Goal: Task Accomplishment & Management: Complete application form

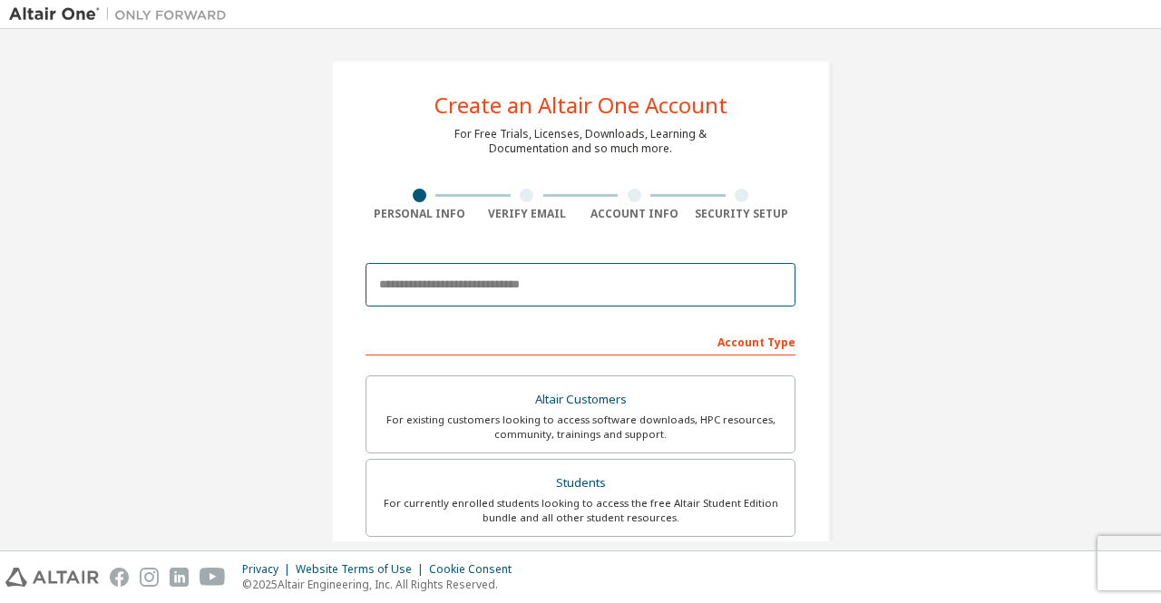
click at [580, 271] on input "email" at bounding box center [580, 285] width 430 height 44
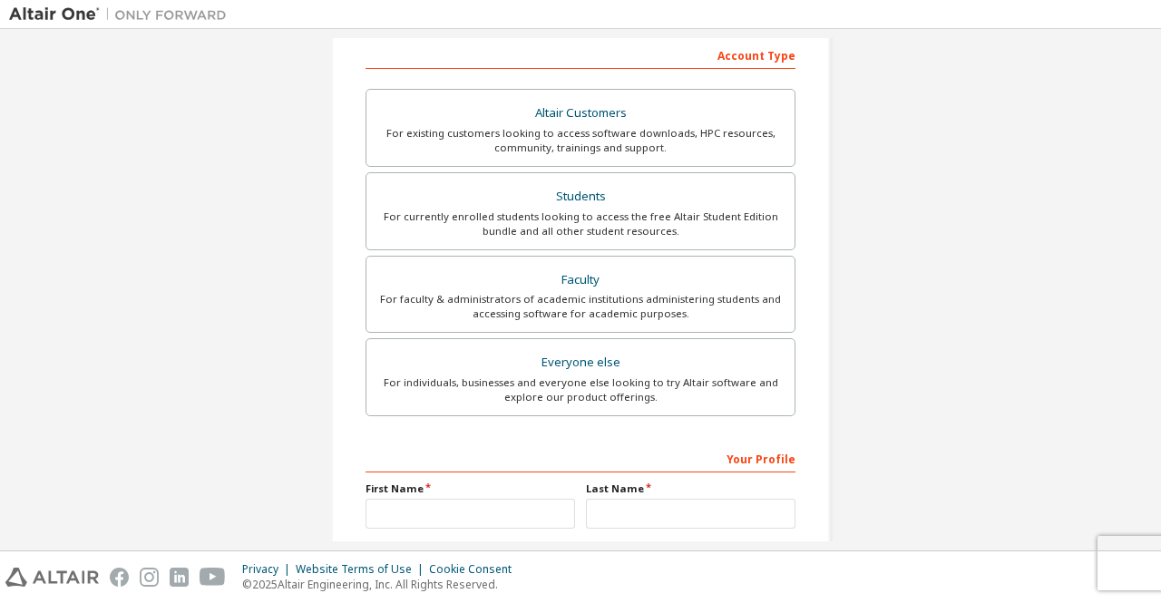
scroll to position [287, 0]
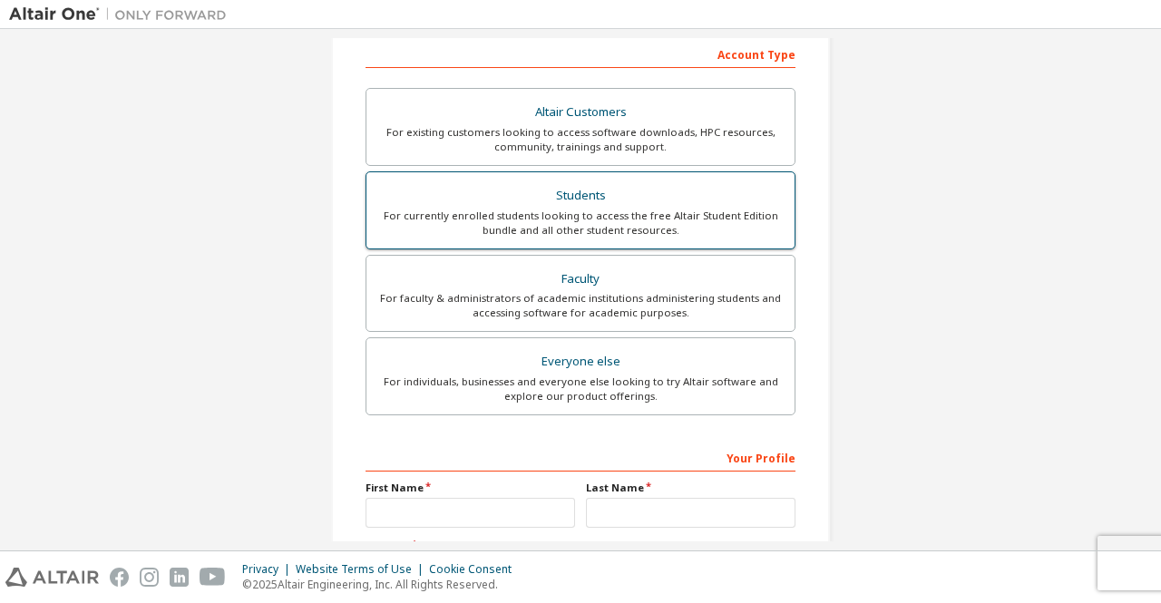
type input "**********"
click at [595, 209] on div "For currently enrolled students looking to access the free Altair Student Editi…" at bounding box center [580, 223] width 406 height 29
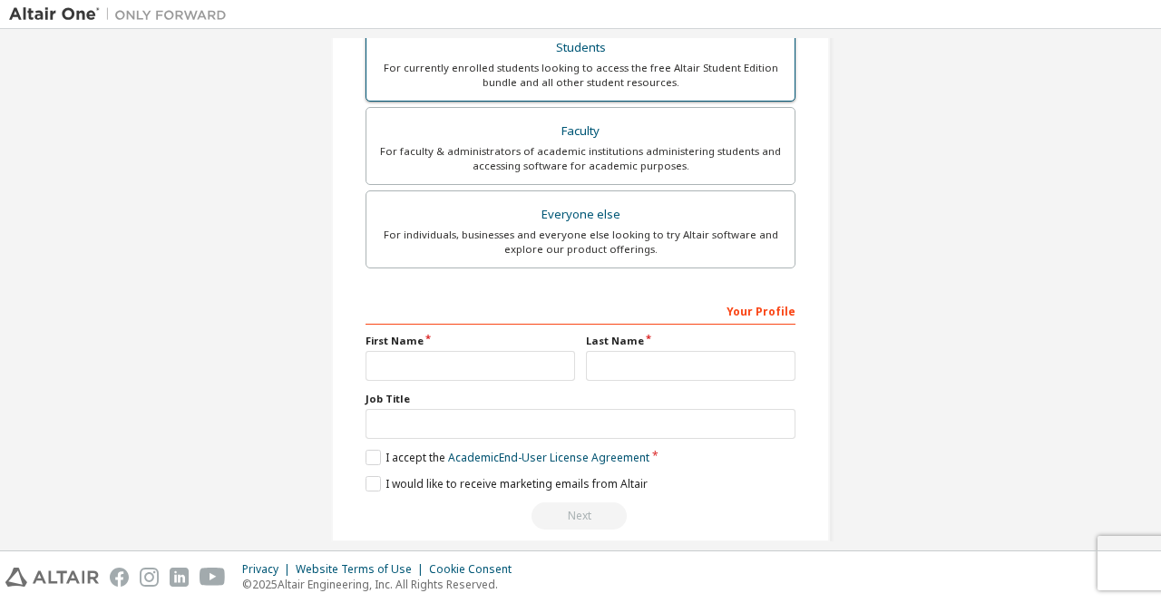
scroll to position [499, 0]
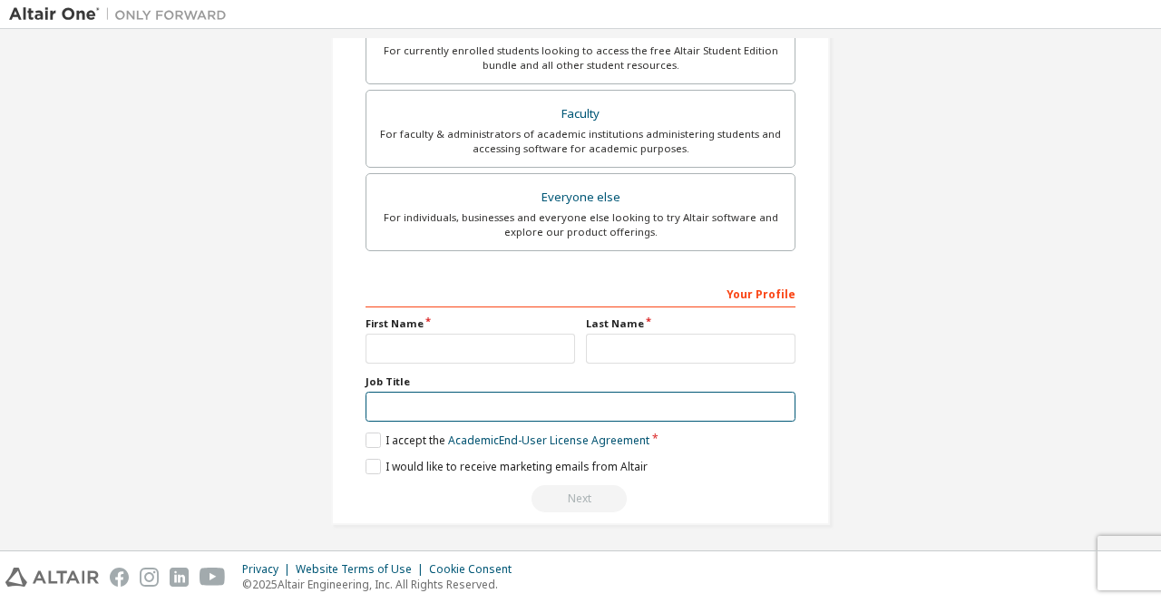
click at [460, 404] on input "text" at bounding box center [580, 407] width 430 height 30
type input "**********"
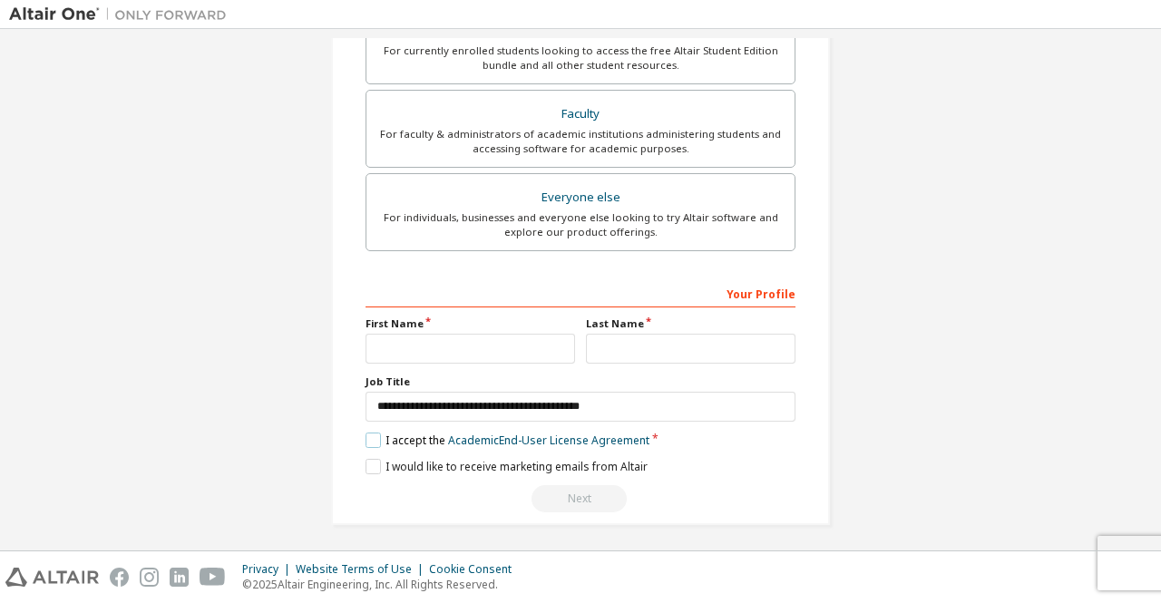
click at [366, 436] on label "I accept the Academic End-User License Agreement" at bounding box center [507, 440] width 284 height 15
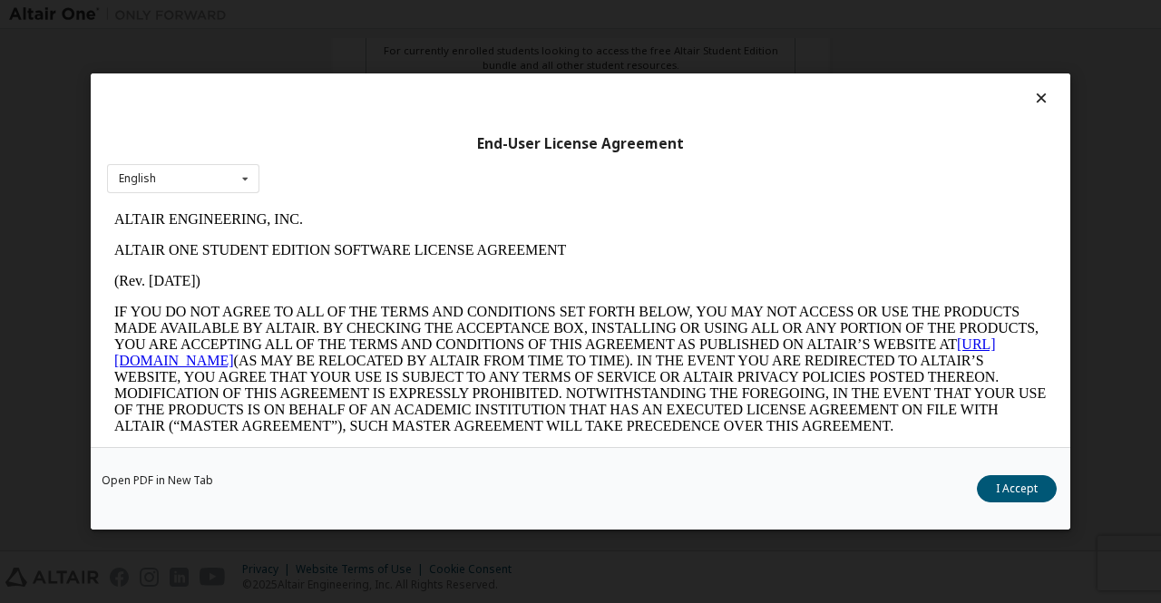
scroll to position [0, 0]
click at [1025, 491] on button "I Accept" at bounding box center [1017, 488] width 80 height 27
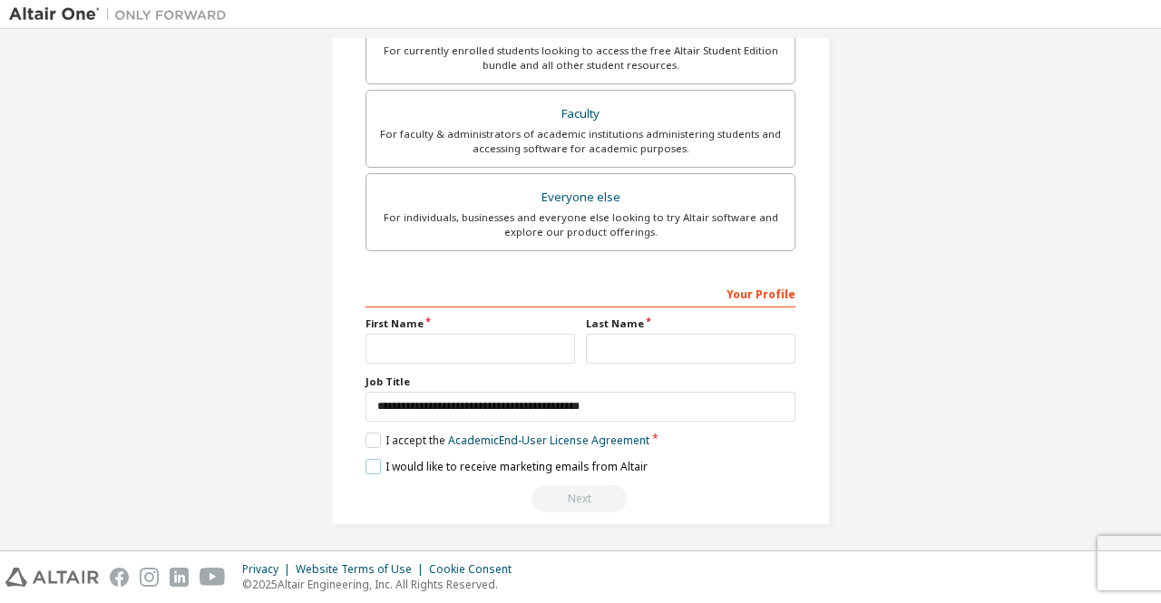
click at [365, 459] on label "I would like to receive marketing emails from Altair" at bounding box center [506, 466] width 282 height 15
click at [482, 342] on input "text" at bounding box center [469, 349] width 209 height 30
type input "**********"
click at [620, 342] on input "text" at bounding box center [690, 349] width 209 height 30
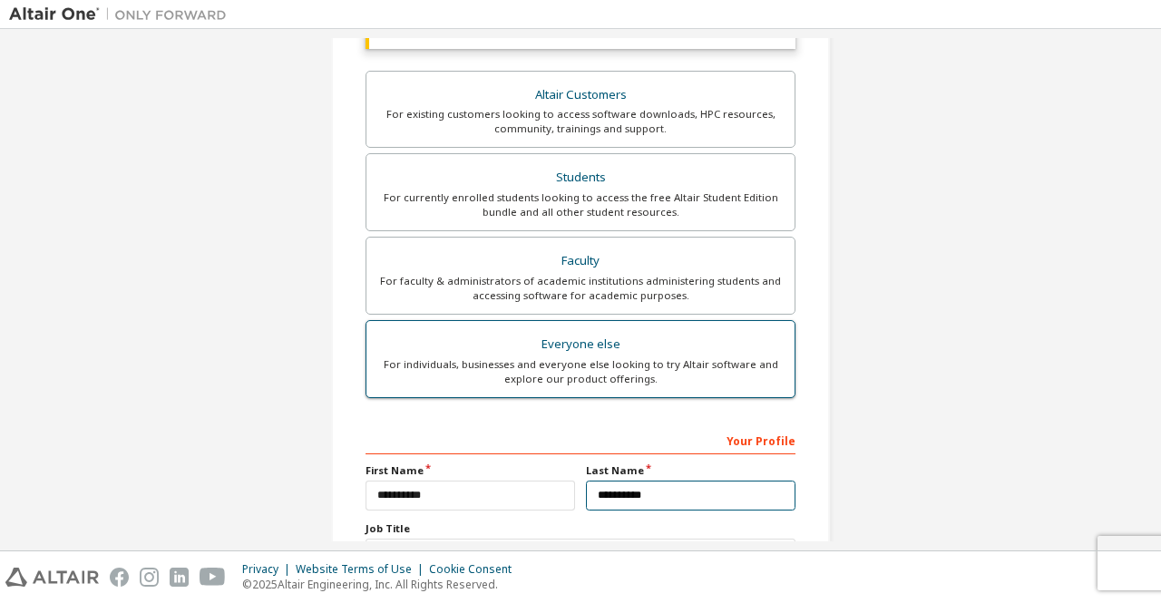
scroll to position [499, 0]
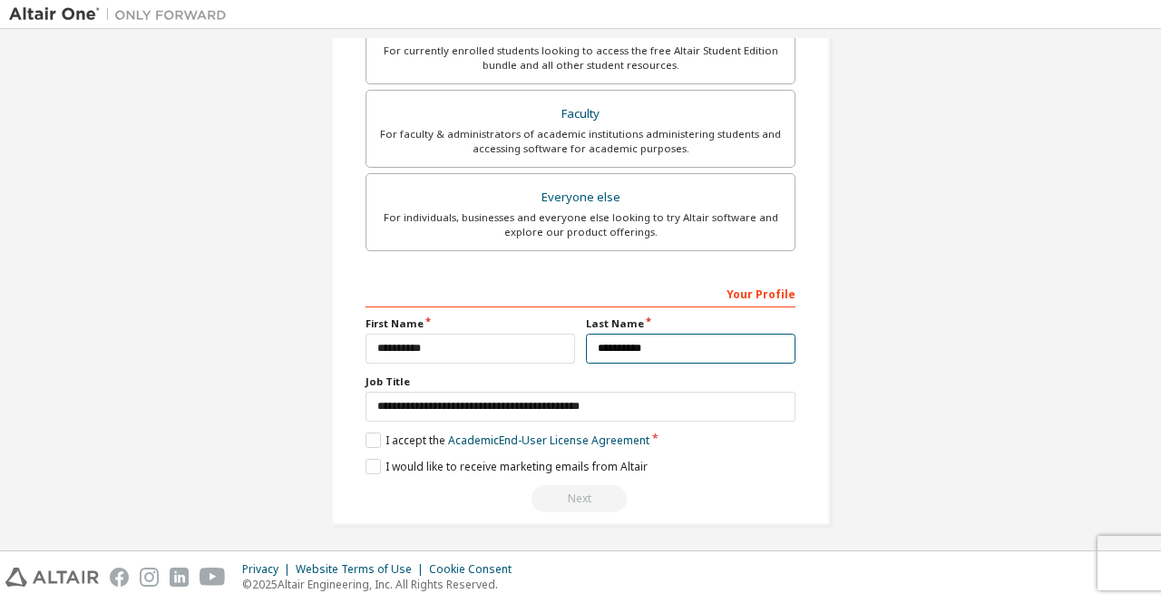
type input "**********"
click at [573, 494] on div "Next" at bounding box center [580, 498] width 430 height 27
click at [763, 294] on div "Your Profile" at bounding box center [580, 292] width 430 height 29
click at [745, 288] on div "Your Profile" at bounding box center [580, 292] width 430 height 29
click at [785, 297] on div "Your Profile" at bounding box center [580, 292] width 430 height 29
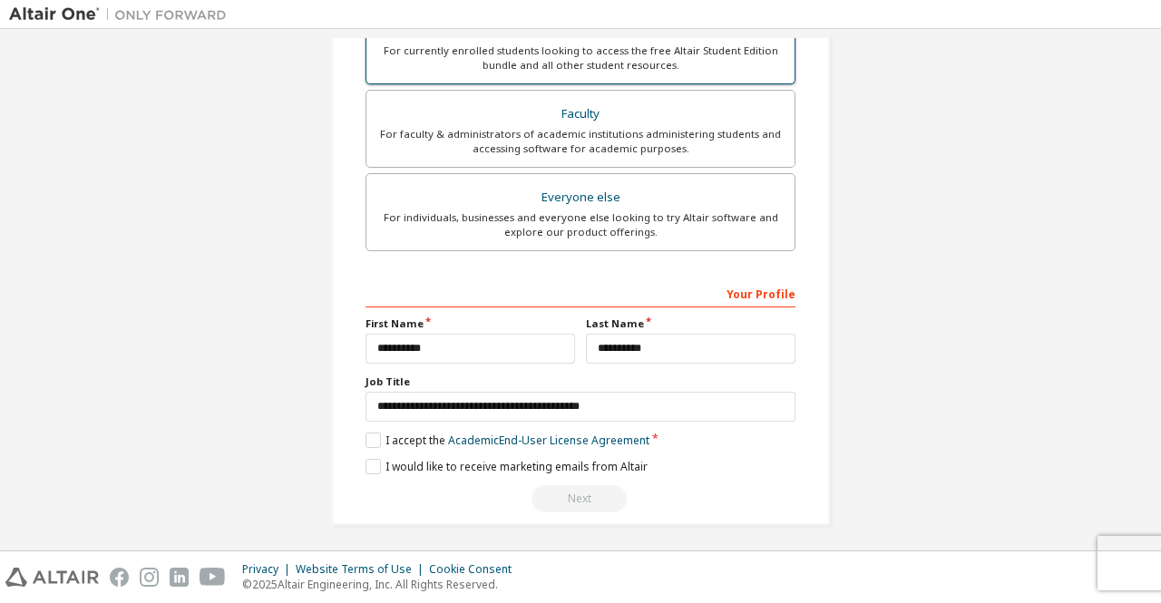
click at [728, 66] on div "For currently enrolled students looking to access the free Altair Student Editi…" at bounding box center [580, 58] width 406 height 29
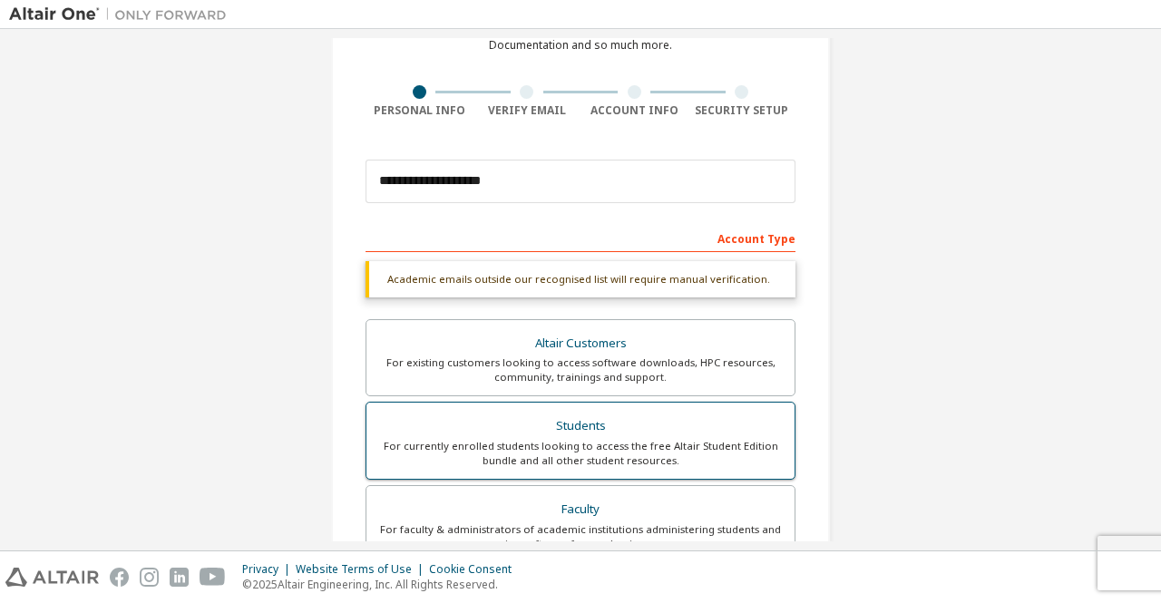
scroll to position [103, 0]
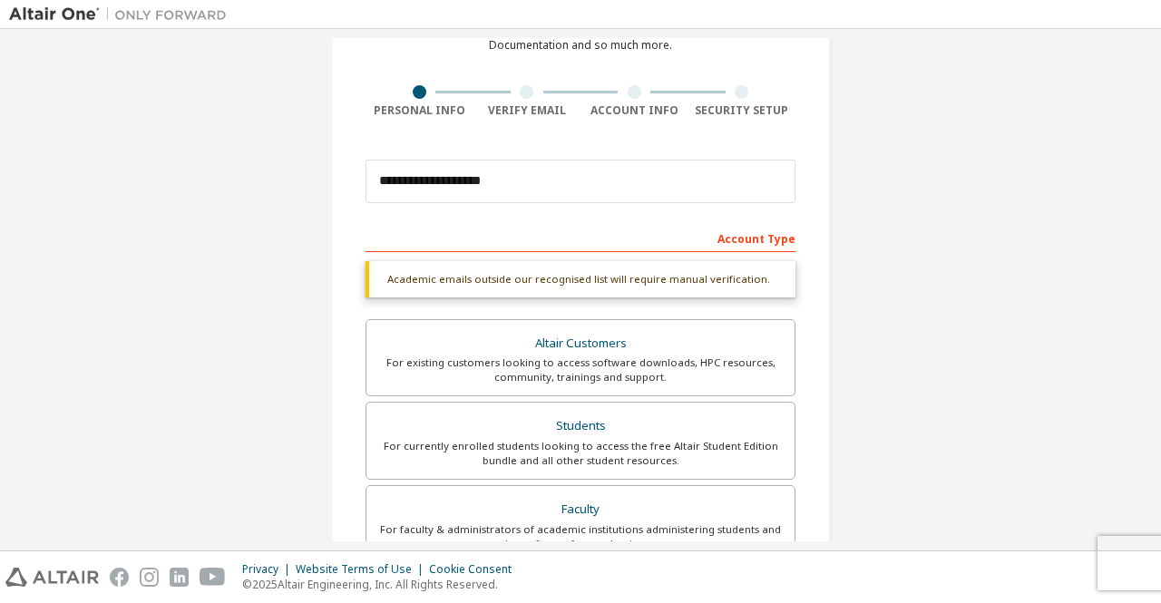
click at [666, 241] on div "Account Type" at bounding box center [580, 237] width 430 height 29
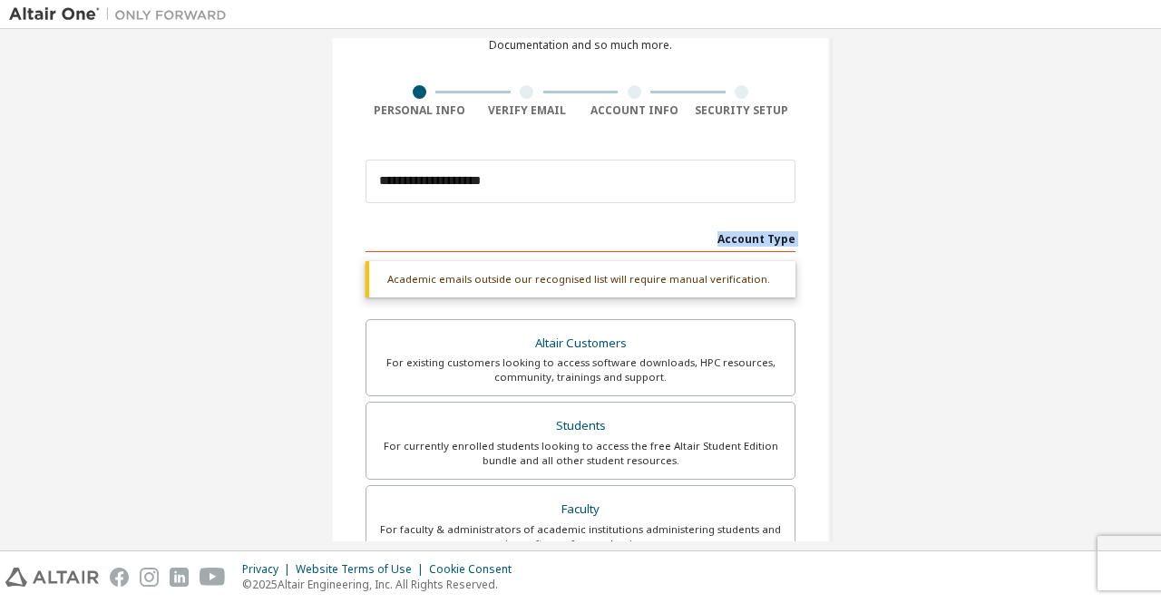
click at [666, 241] on div "Account Type" at bounding box center [580, 237] width 430 height 29
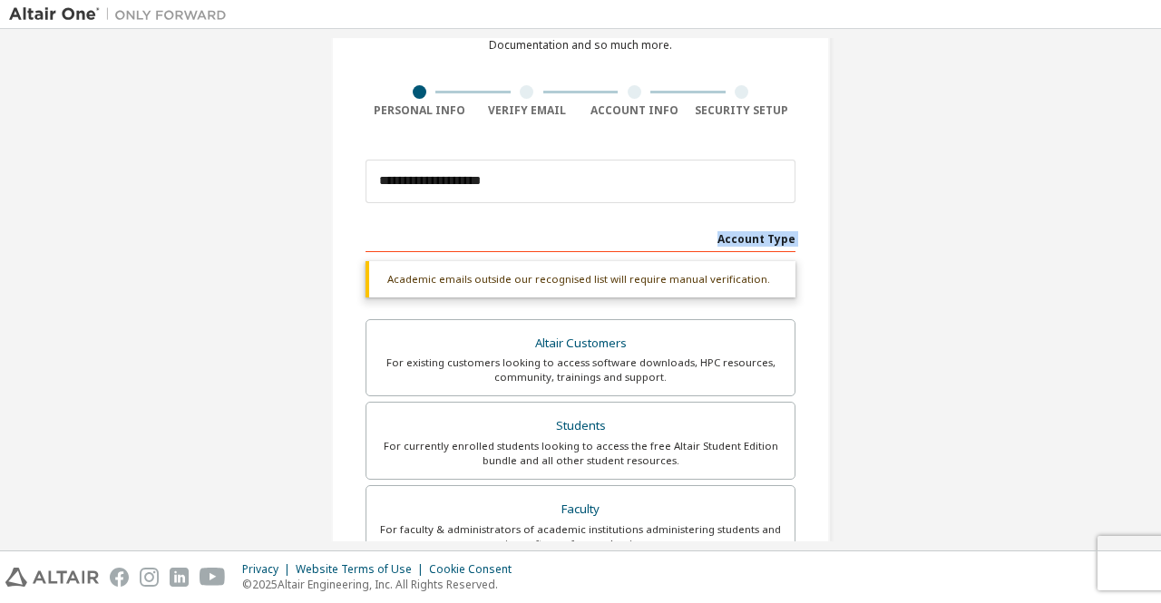
click at [666, 241] on div "Account Type" at bounding box center [580, 237] width 430 height 29
click at [894, 166] on div "**********" at bounding box center [580, 438] width 1143 height 1007
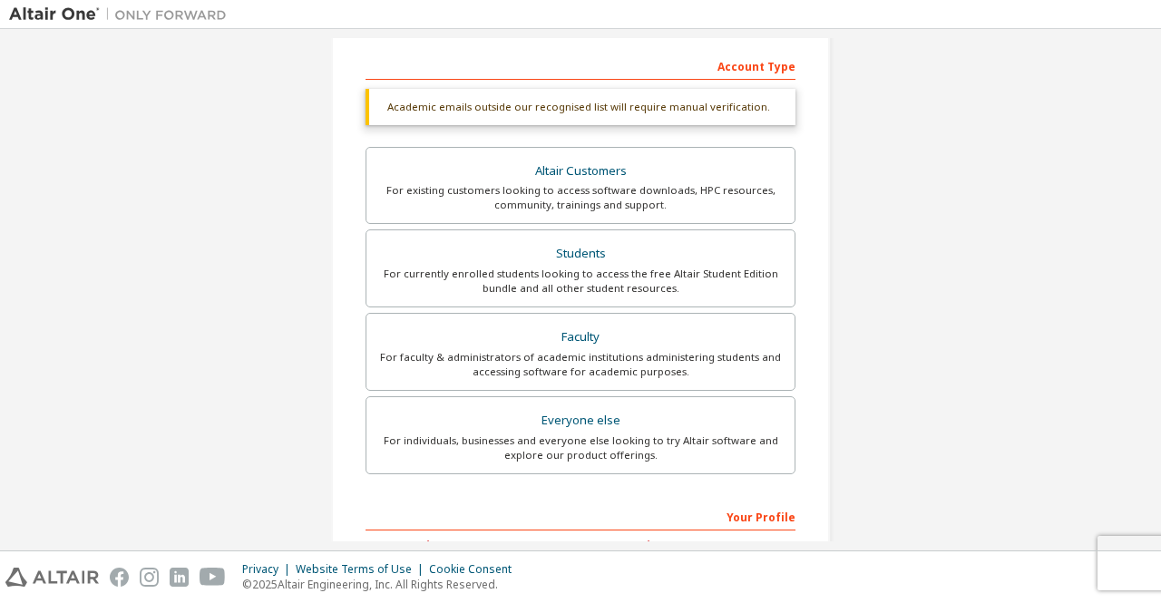
scroll to position [499, 0]
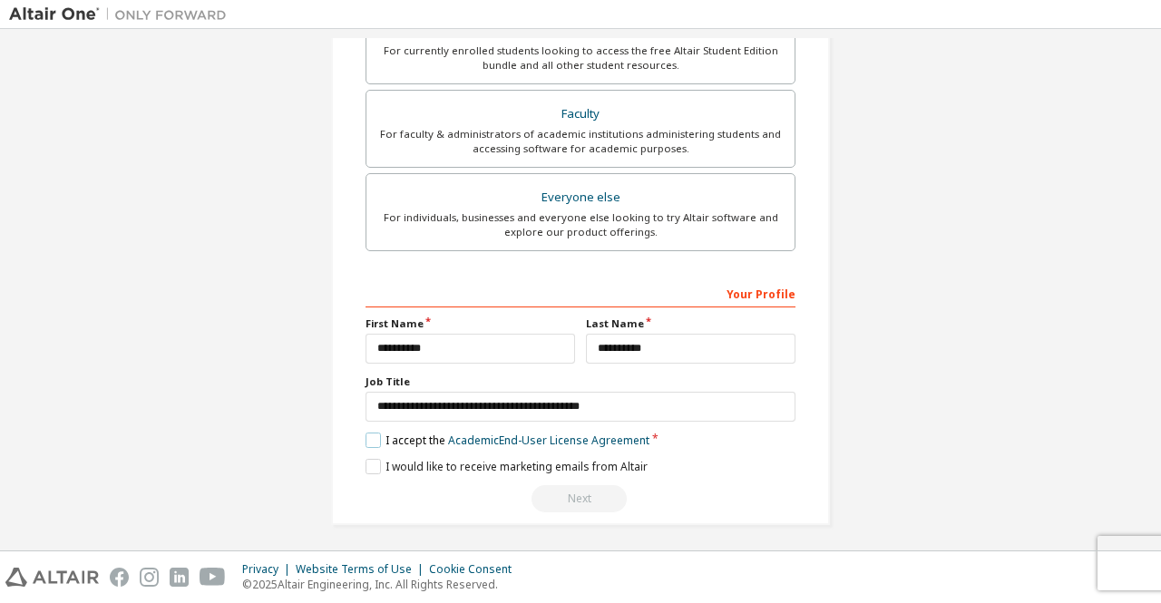
click at [365, 438] on label "I accept the Academic End-User License Agreement" at bounding box center [507, 440] width 284 height 15
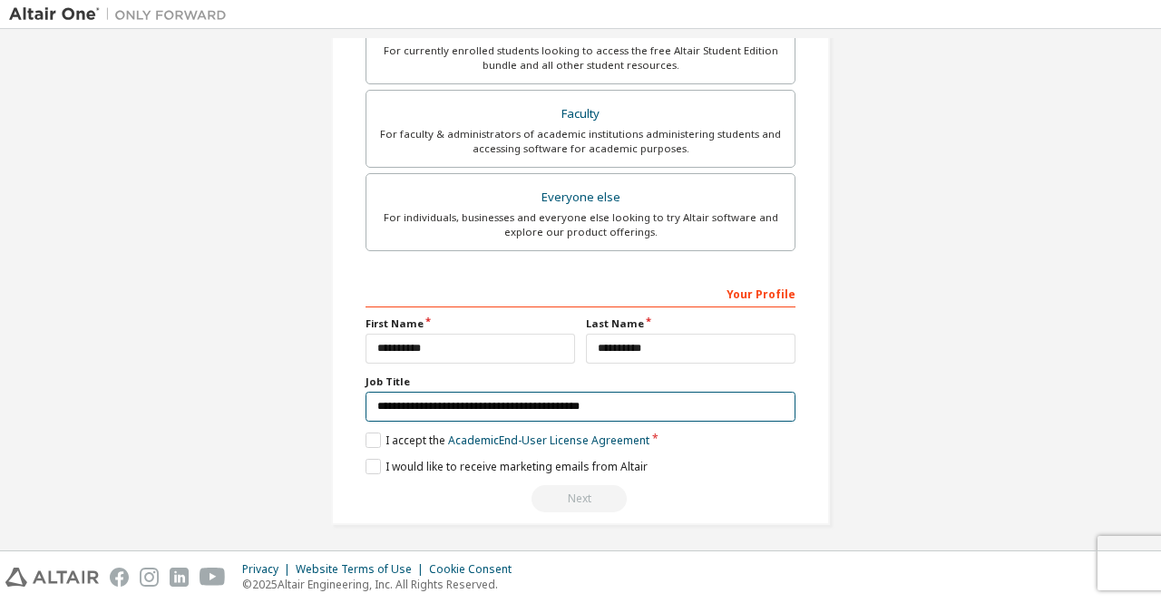
click at [606, 410] on input "**********" at bounding box center [580, 407] width 430 height 30
type input "**********"
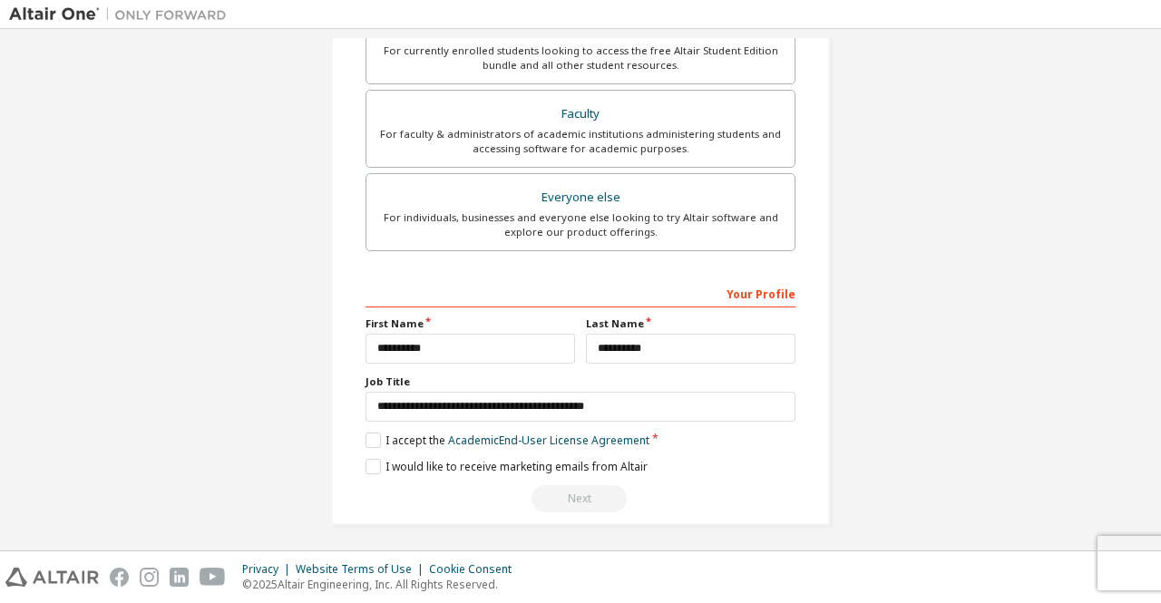
click at [596, 497] on div "Next" at bounding box center [580, 498] width 430 height 27
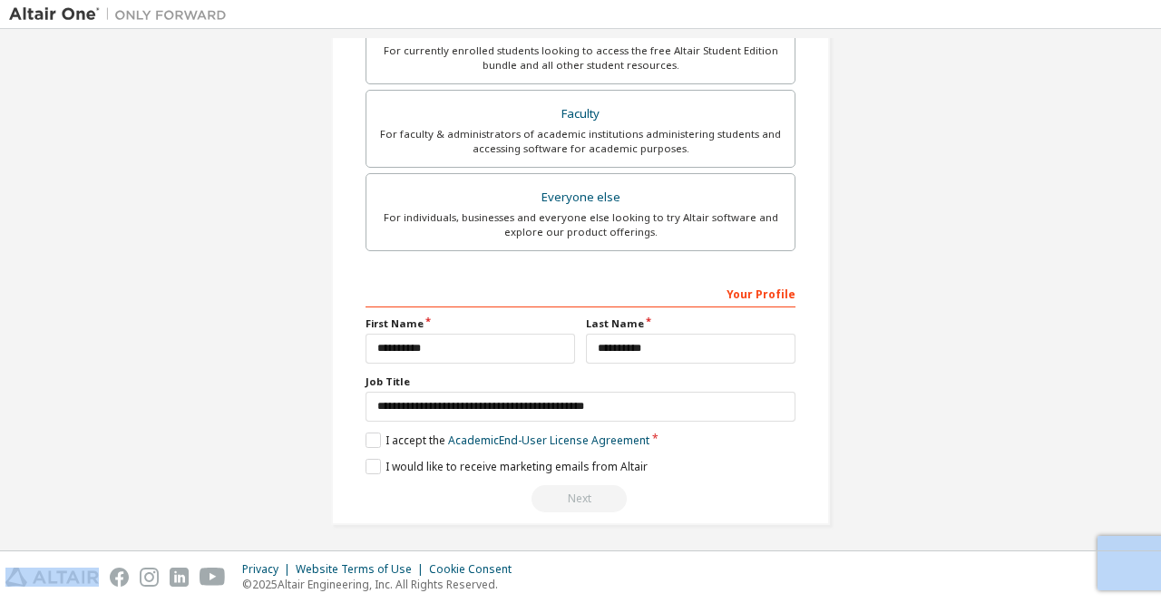
click at [596, 497] on div "Next" at bounding box center [580, 498] width 430 height 27
click at [1113, 552] on div "Privacy Website Terms of Use Cookie Consent © 2025 Altair Engineering, Inc. All…" at bounding box center [580, 577] width 1161 height 52
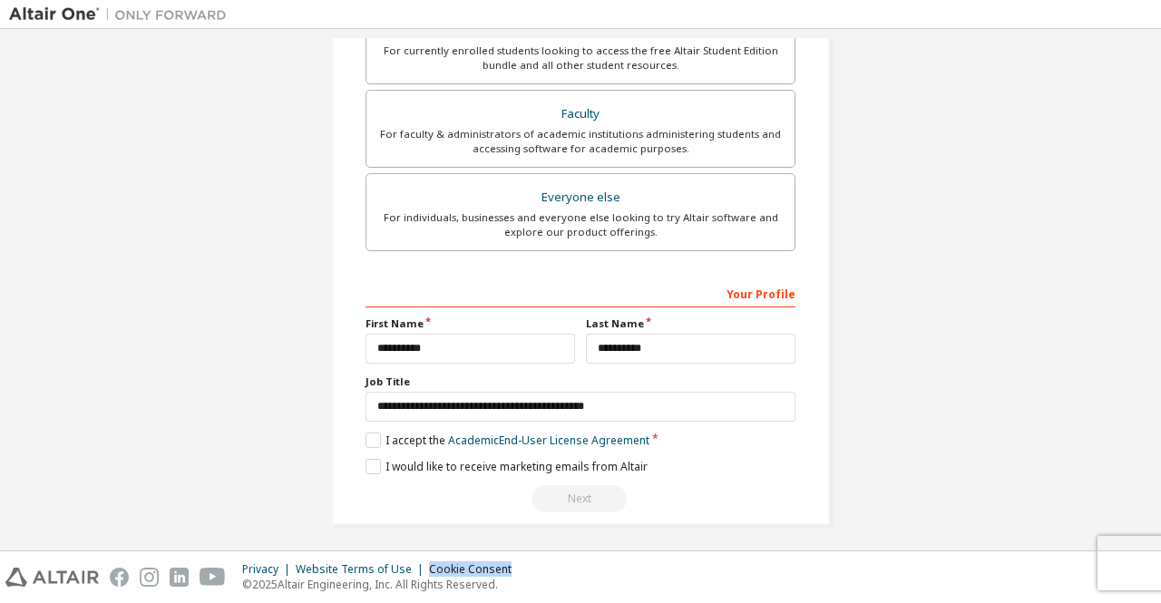
click at [1113, 552] on div "Privacy Website Terms of Use Cookie Consent © 2025 Altair Engineering, Inc. All…" at bounding box center [580, 577] width 1161 height 52
click at [965, 460] on div "**********" at bounding box center [580, 42] width 1143 height 1007
click at [578, 485] on div "Next" at bounding box center [580, 498] width 430 height 27
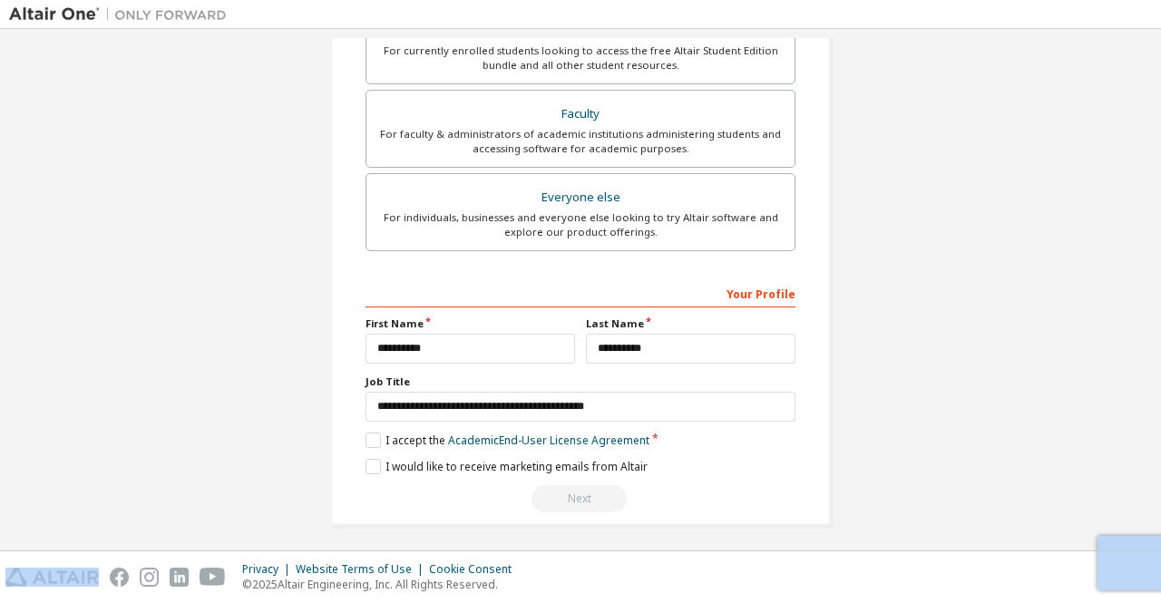
click at [578, 485] on div "Next" at bounding box center [580, 498] width 430 height 27
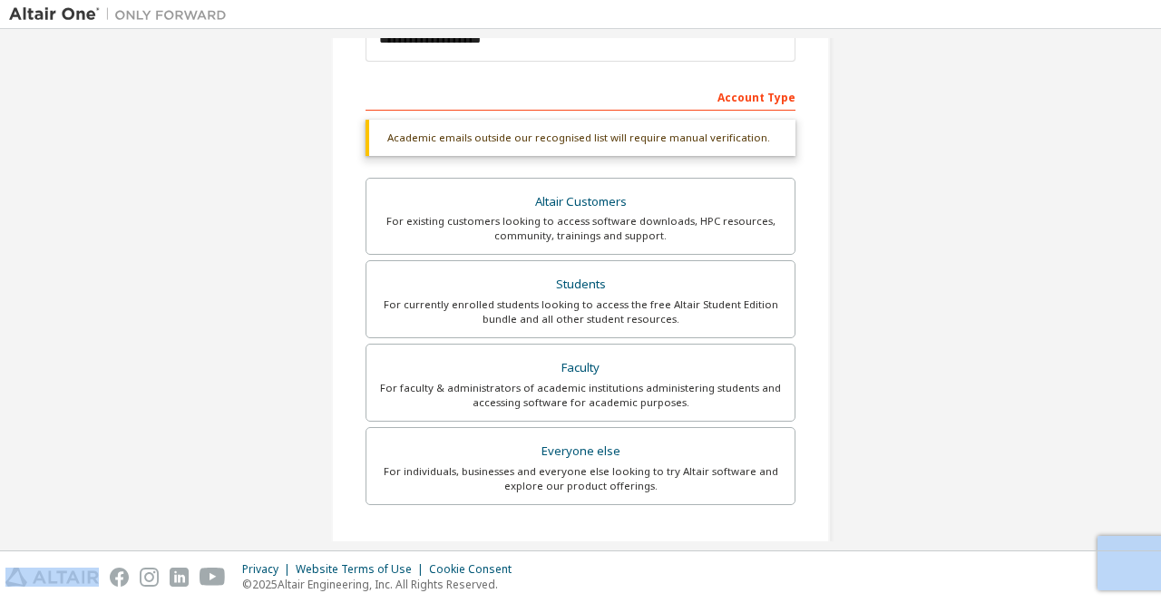
scroll to position [0, 0]
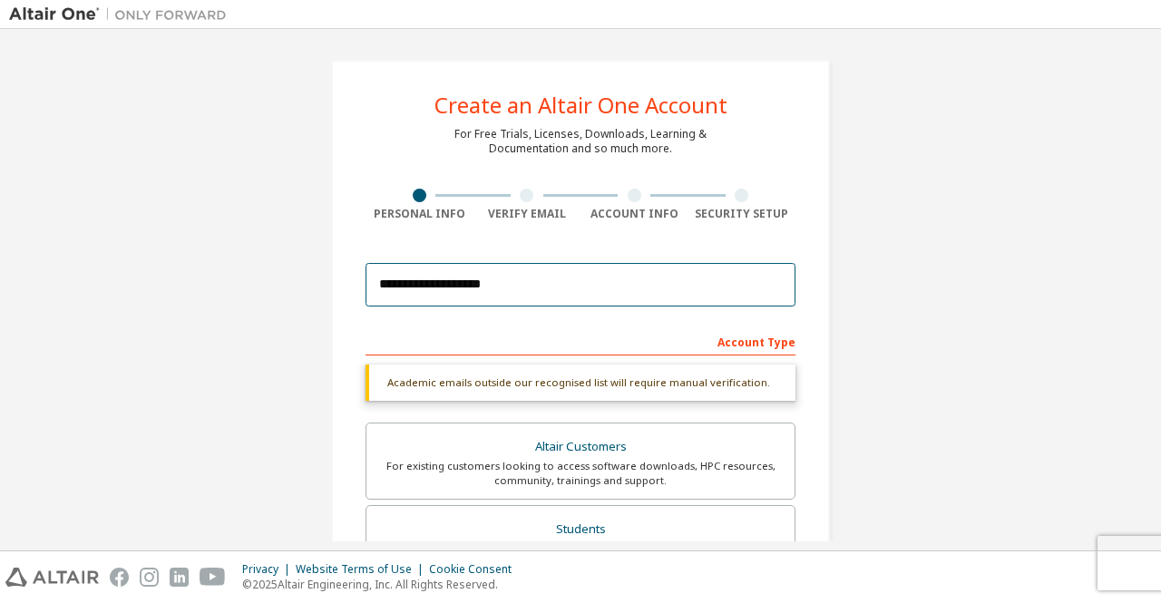
click at [539, 281] on input "**********" at bounding box center [580, 285] width 430 height 44
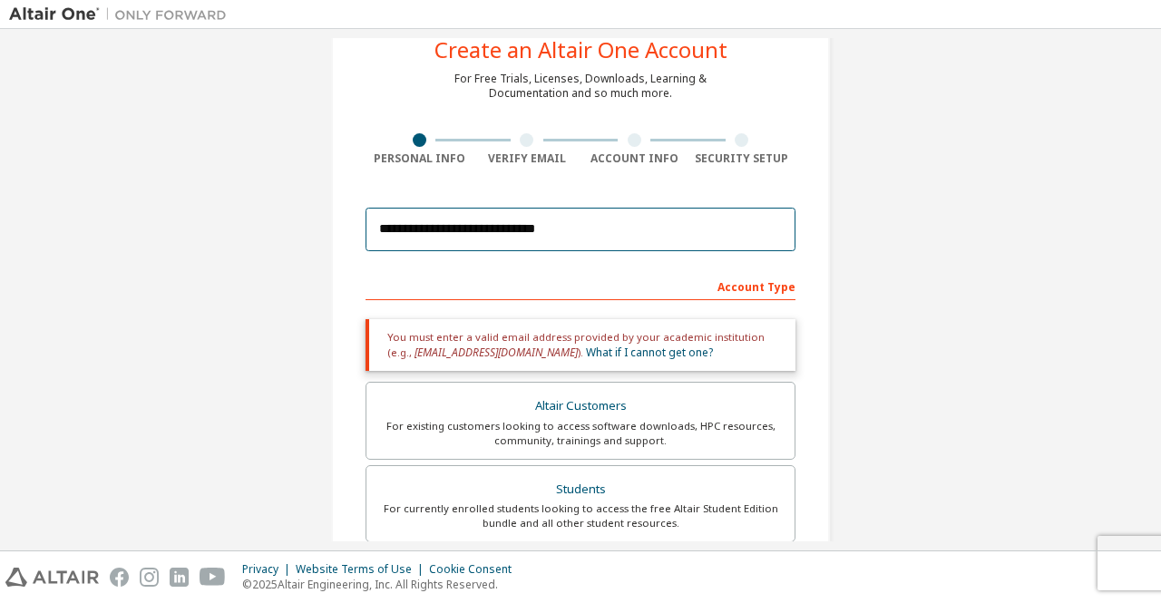
scroll to position [49, 0]
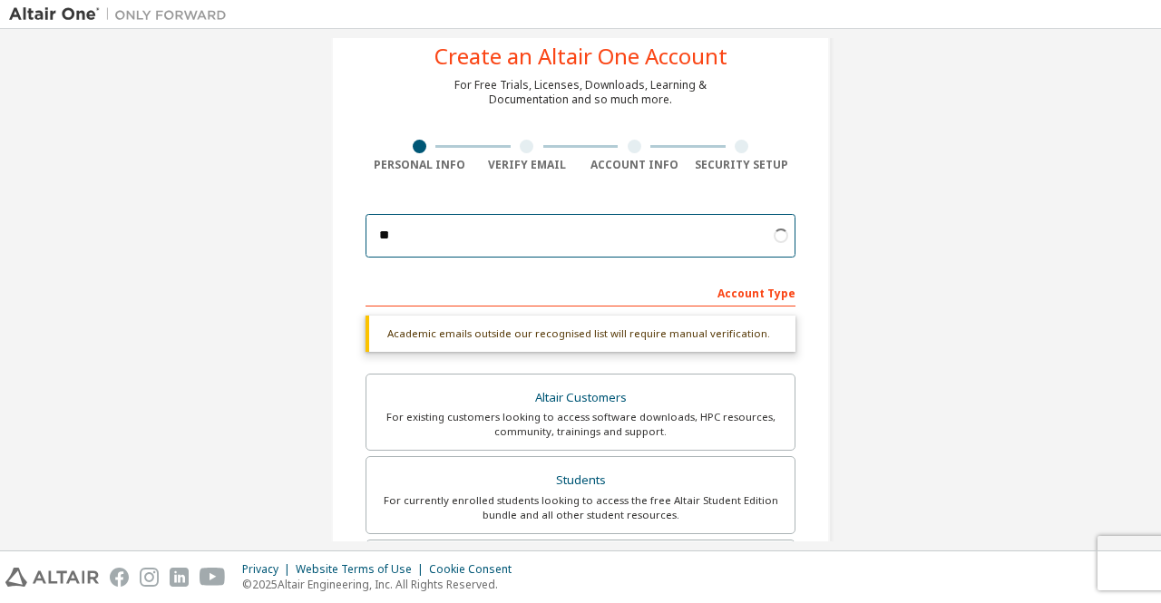
type input "*"
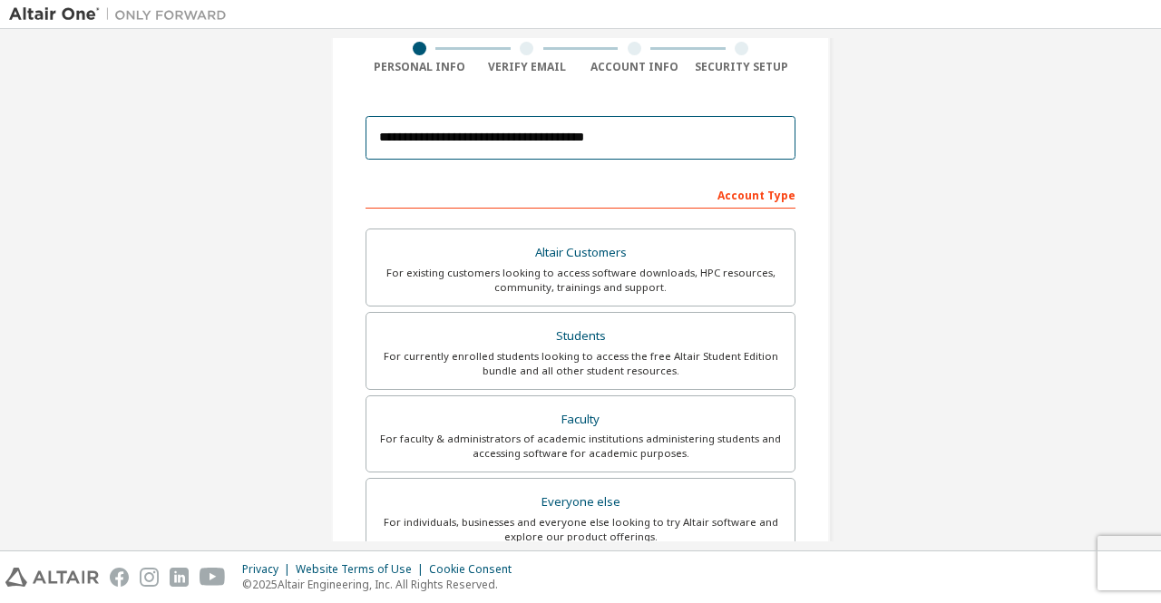
scroll to position [263, 0]
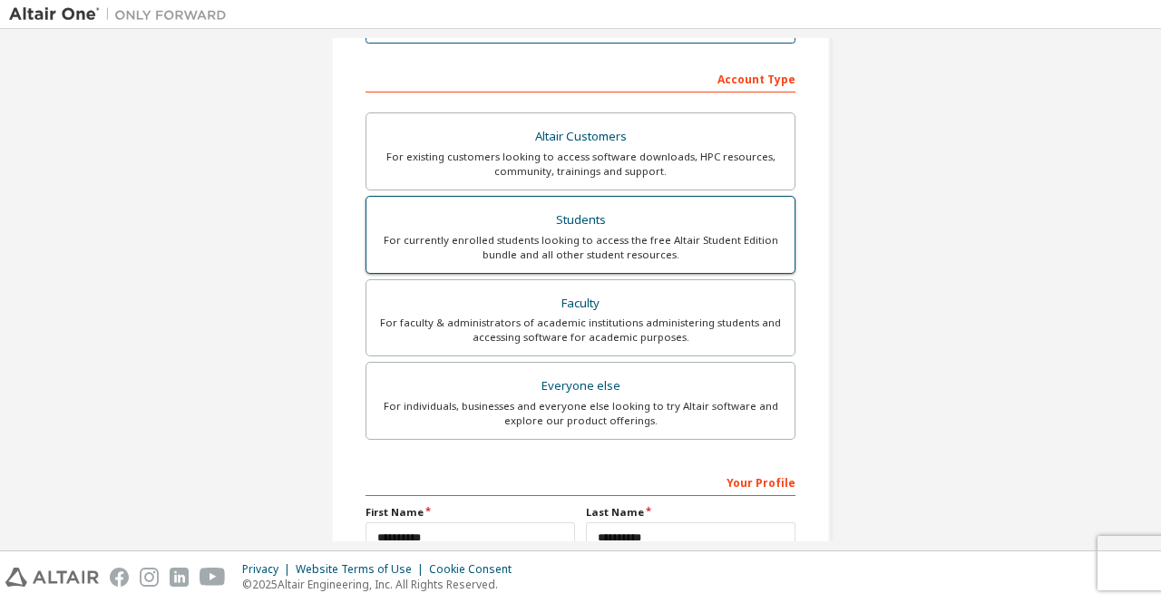
type input "**********"
click at [585, 215] on div "Students" at bounding box center [580, 220] width 406 height 25
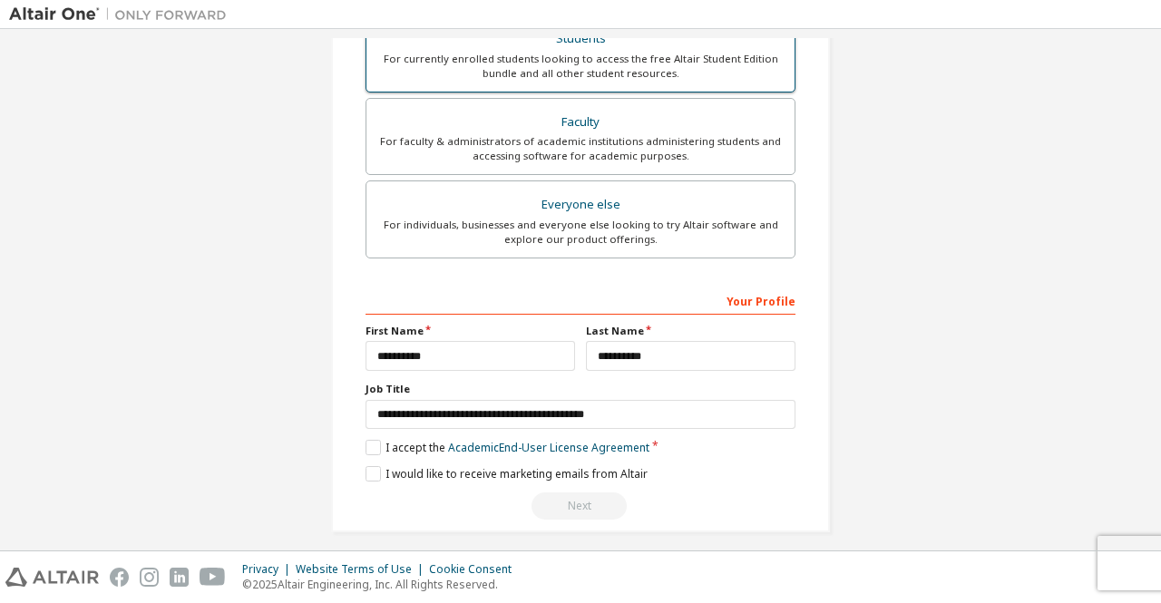
scroll to position [452, 0]
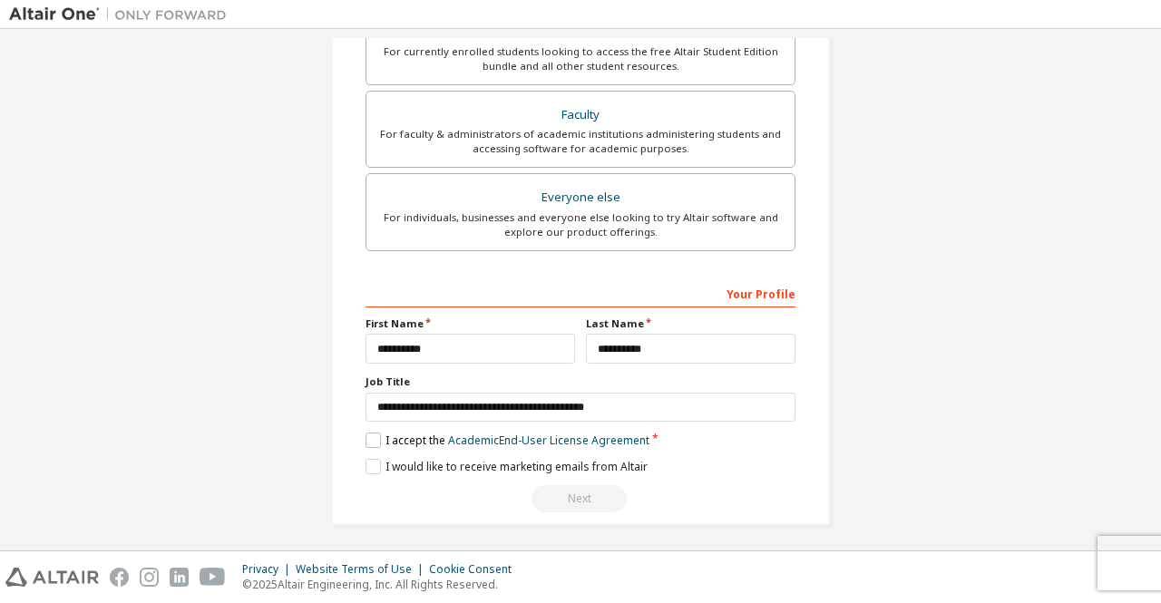
click at [374, 433] on label "I accept the Academic End-User License Agreement" at bounding box center [507, 440] width 284 height 15
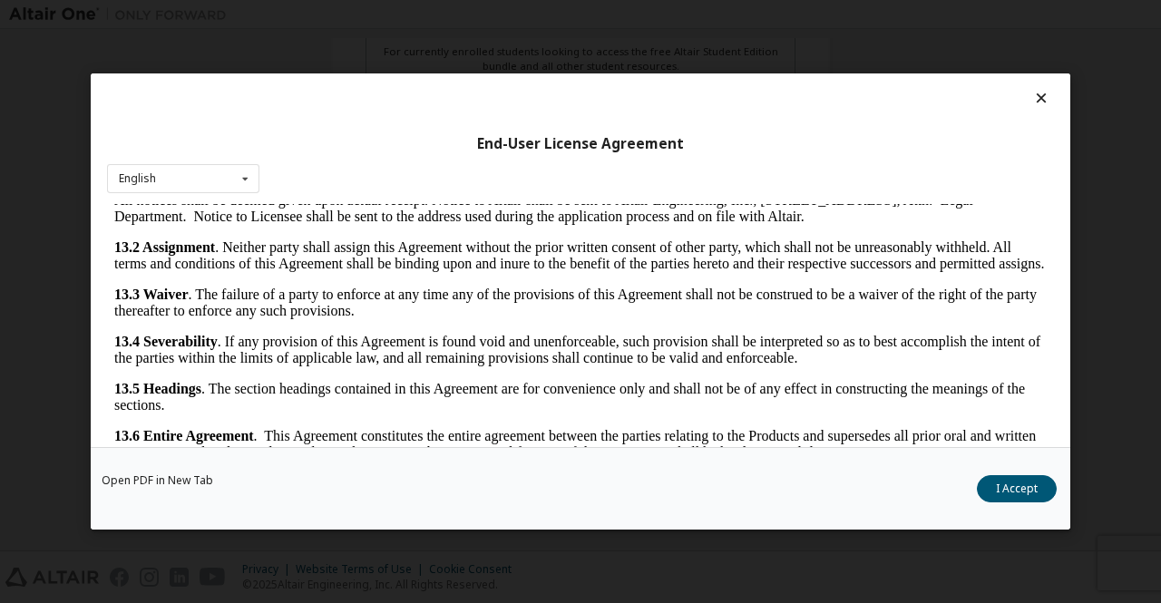
scroll to position [49, 0]
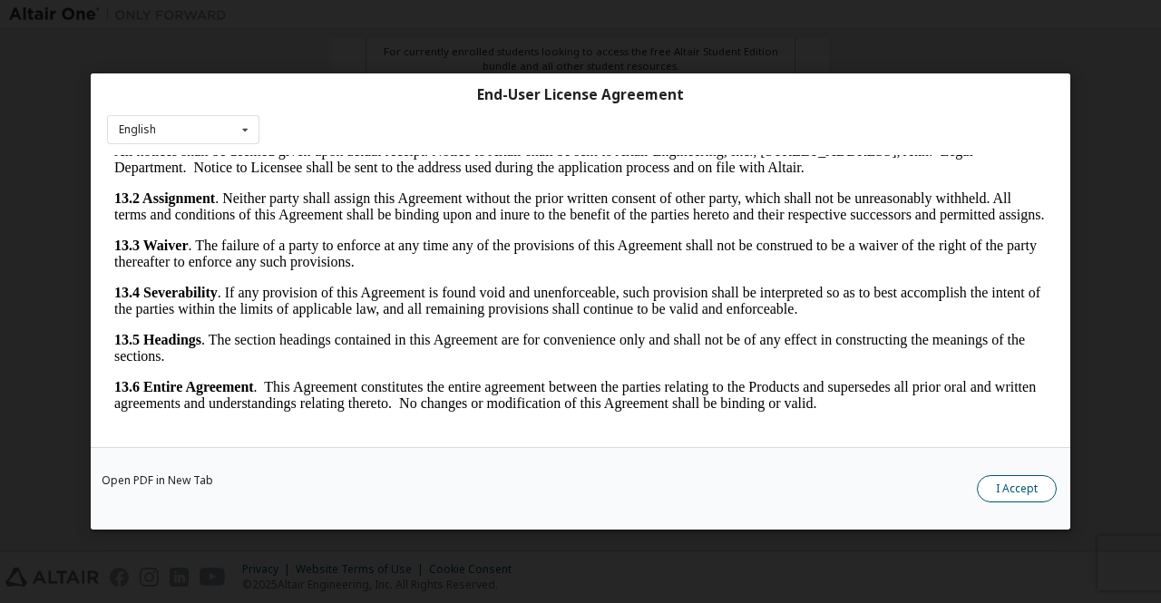
click at [998, 478] on button "I Accept" at bounding box center [1017, 488] width 80 height 27
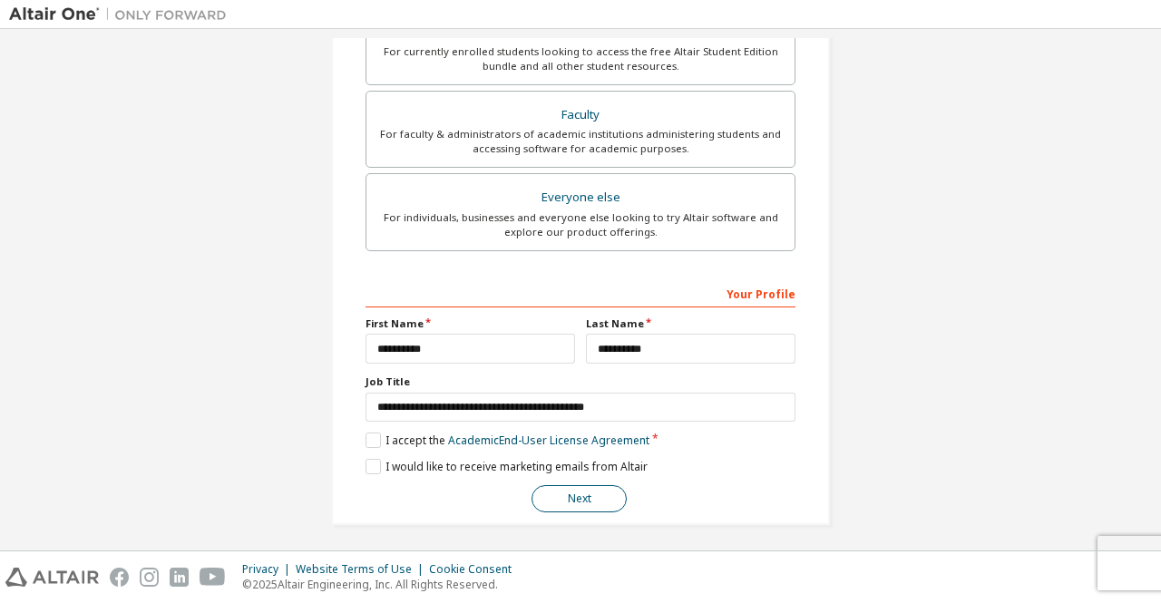
click at [569, 488] on button "Next" at bounding box center [578, 498] width 95 height 27
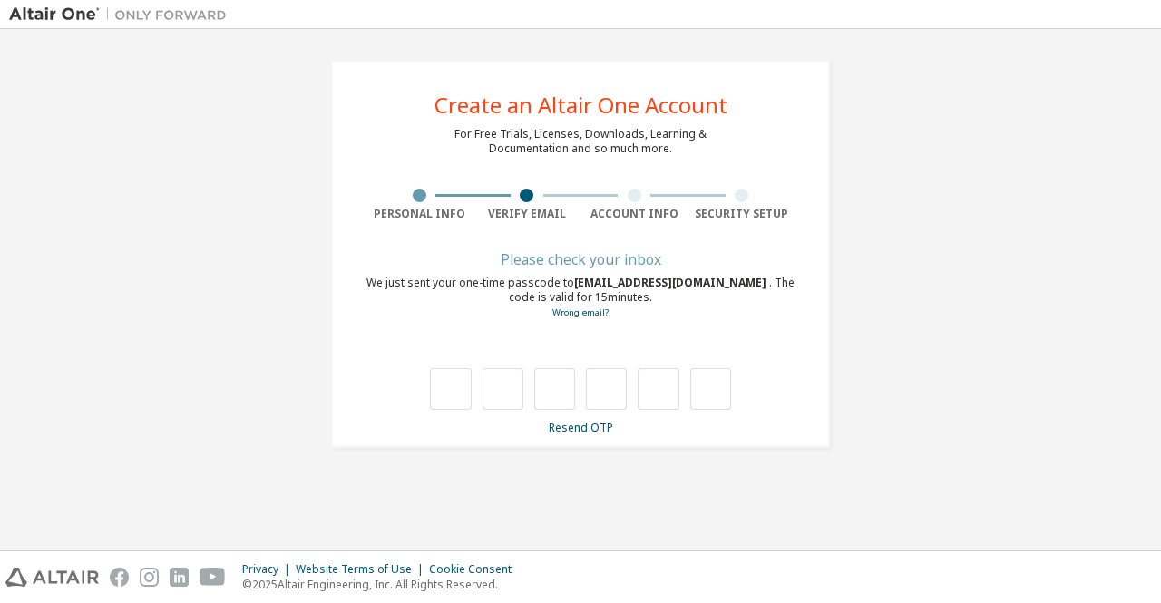
type input "*"
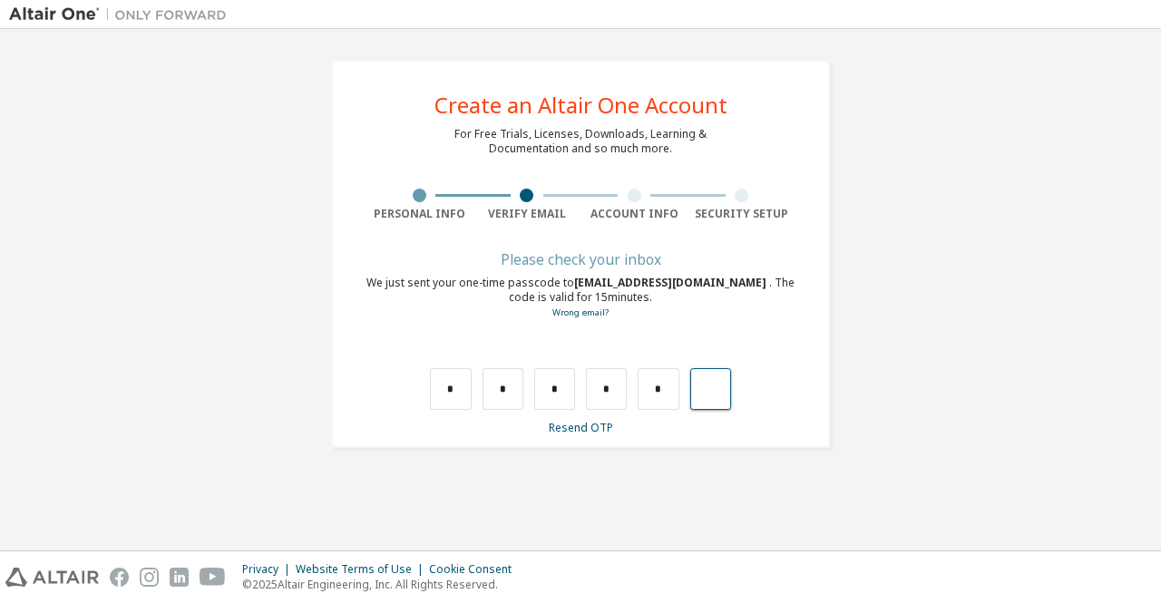
type input "*"
